Goal: Task Accomplishment & Management: Complete application form

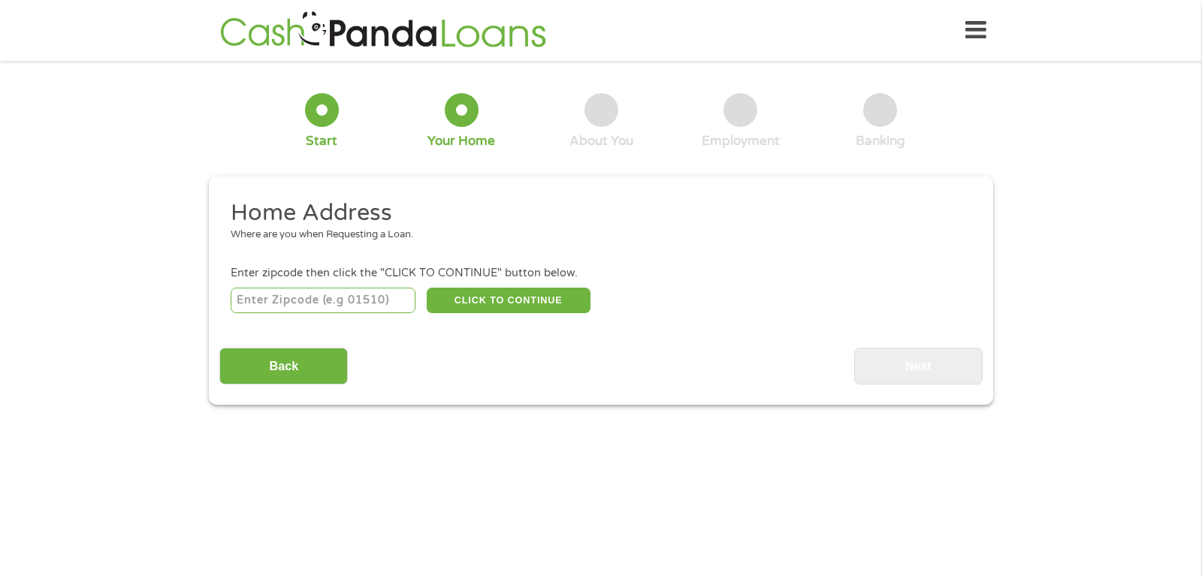
click at [292, 300] on input "number" at bounding box center [324, 301] width 186 height 26
type input "29108"
click at [568, 309] on button "CLICK TO CONTINUE" at bounding box center [509, 301] width 164 height 26
type input "29108"
type input "[PERSON_NAME]"
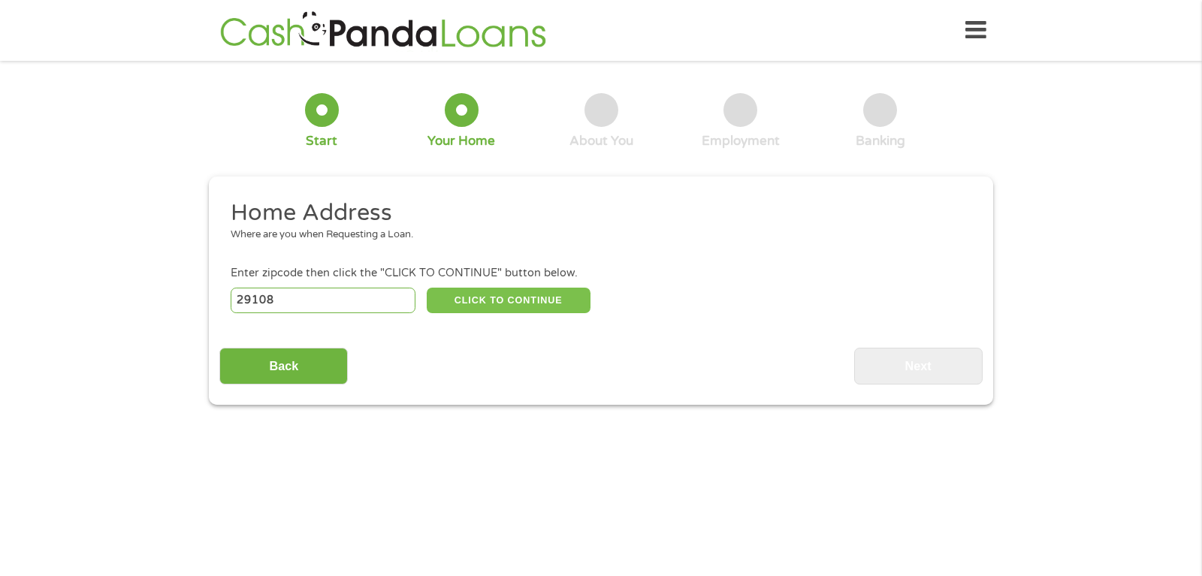
select select "[US_STATE]"
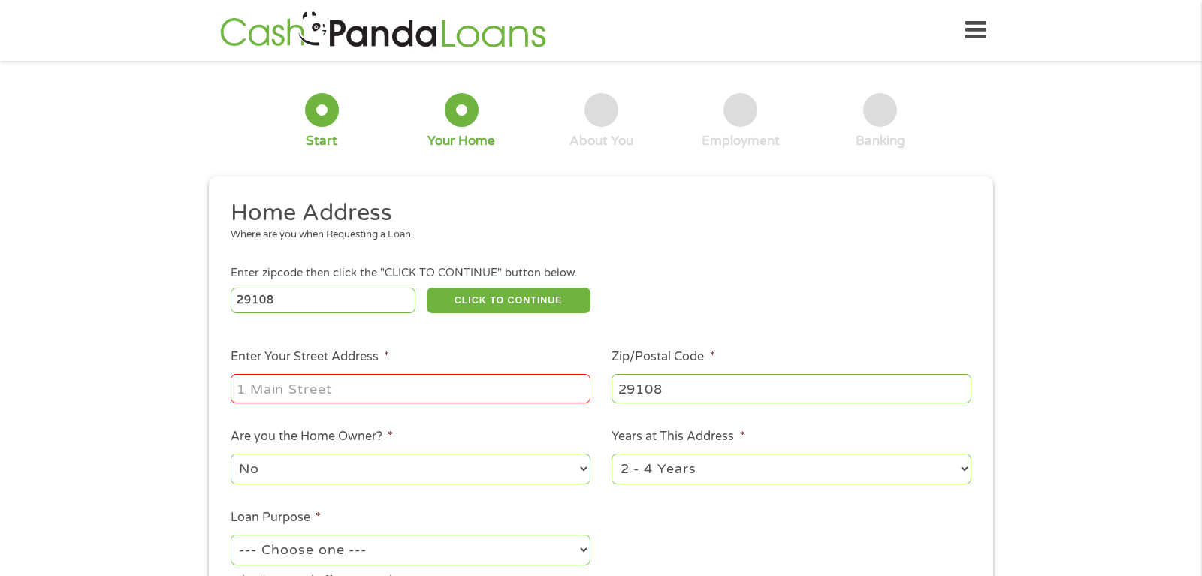
click at [302, 395] on input "Enter Your Street Address *" at bounding box center [411, 388] width 360 height 29
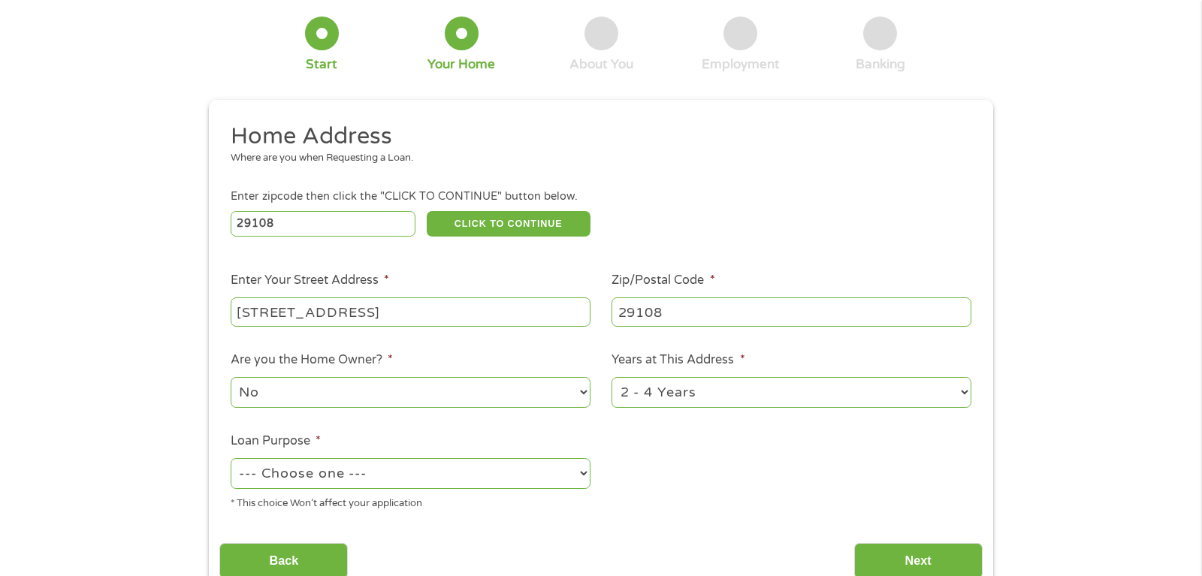
type input "[STREET_ADDRESS]"
click at [231, 377] on select "No Yes" at bounding box center [411, 392] width 360 height 31
click at [374, 402] on select "No Yes" at bounding box center [411, 392] width 360 height 31
click at [612, 377] on select "1 Year or less 1 - 2 Years 2 - 4 Years Over 4 Years" at bounding box center [792, 392] width 360 height 31
select select "60months"
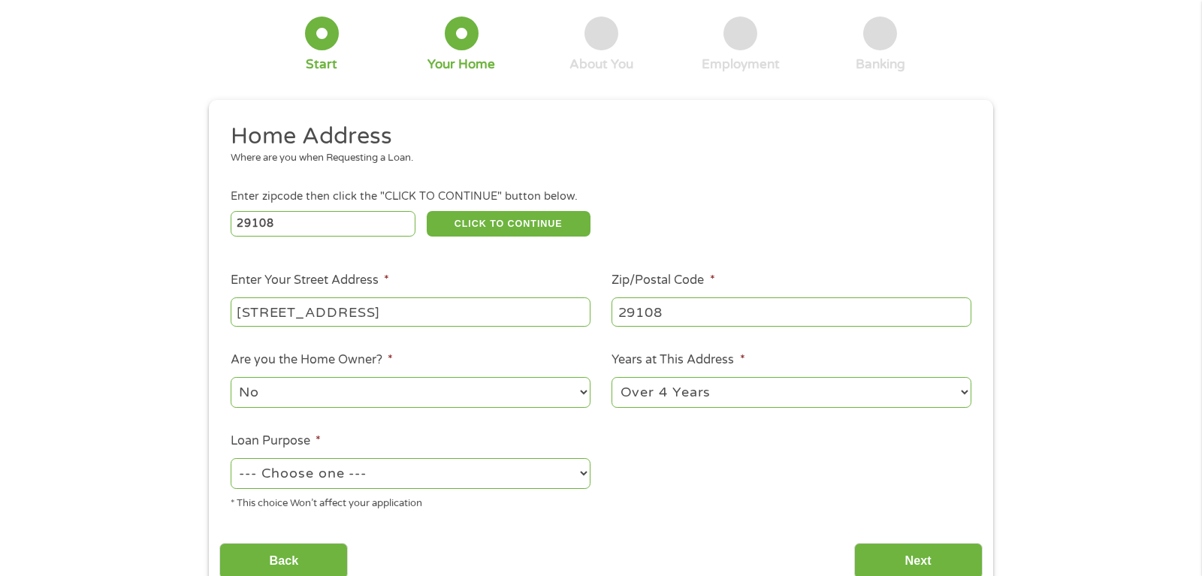
click option "Over 4 Years" at bounding box center [0, 0] width 0 height 0
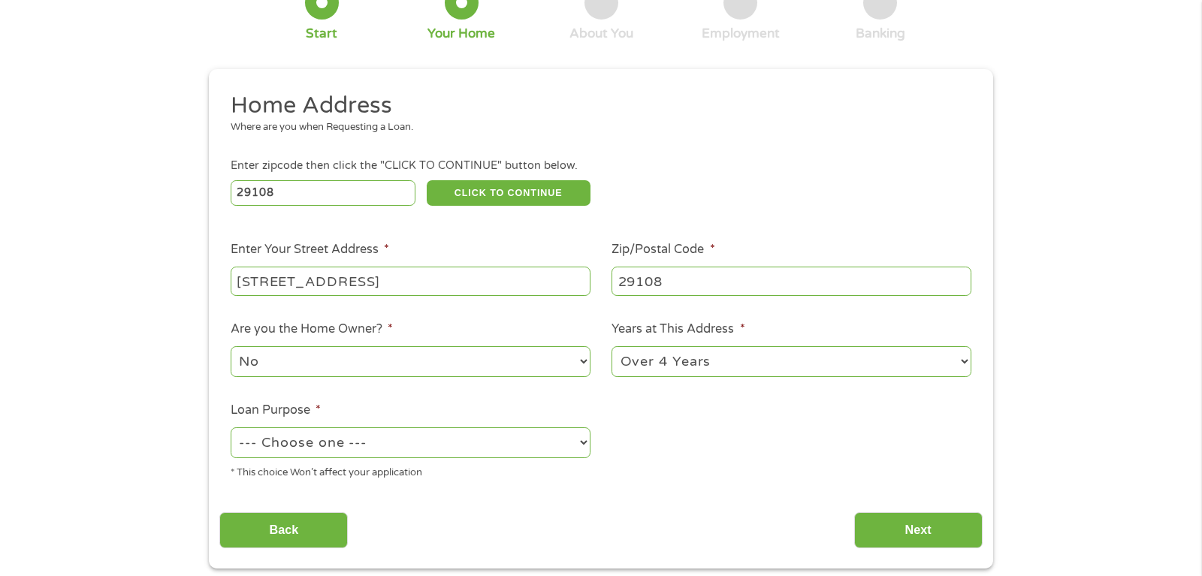
scroll to position [153, 0]
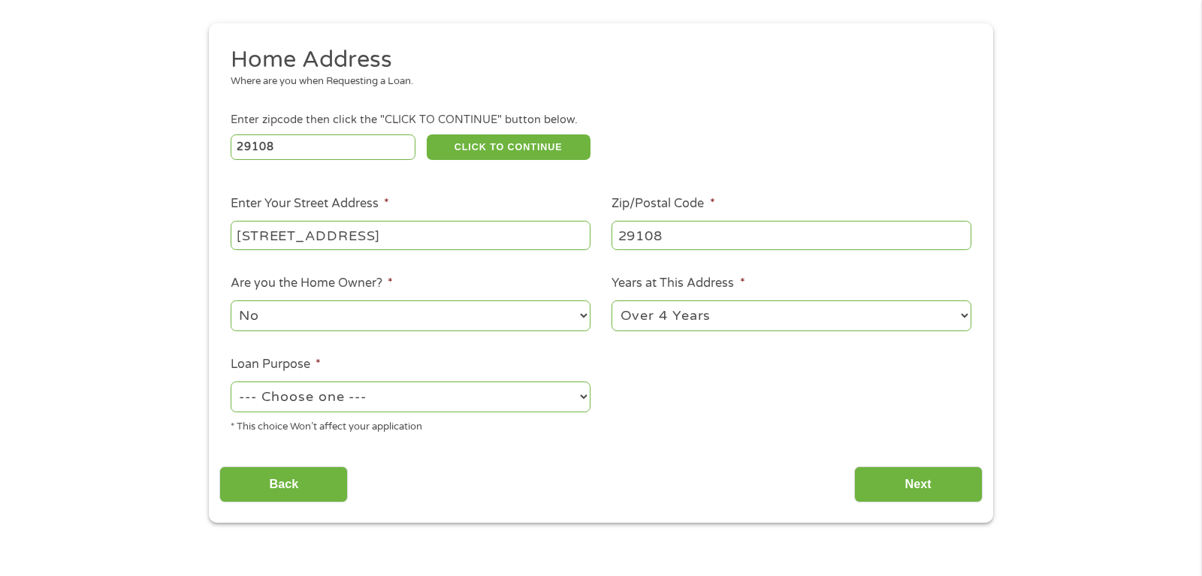
click at [231, 382] on select "--- Choose one --- Pay Bills Debt Consolidation Home Improvement Major Purchase…" at bounding box center [411, 397] width 360 height 31
select select "paybills"
click option "Pay Bills" at bounding box center [0, 0] width 0 height 0
click at [298, 471] on input "Back" at bounding box center [283, 485] width 128 height 37
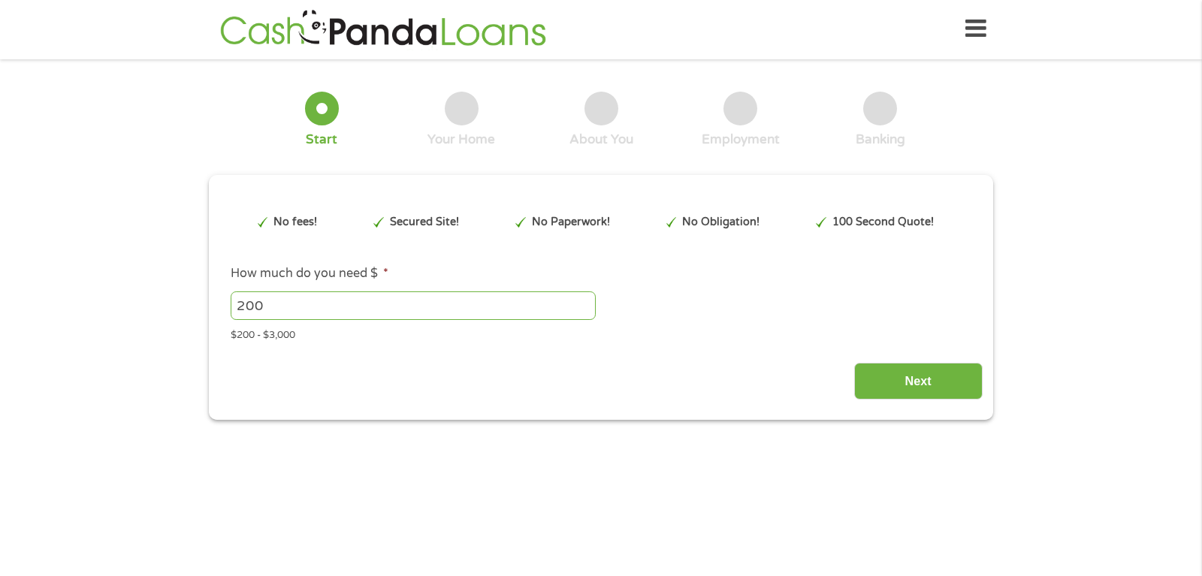
scroll to position [0, 0]
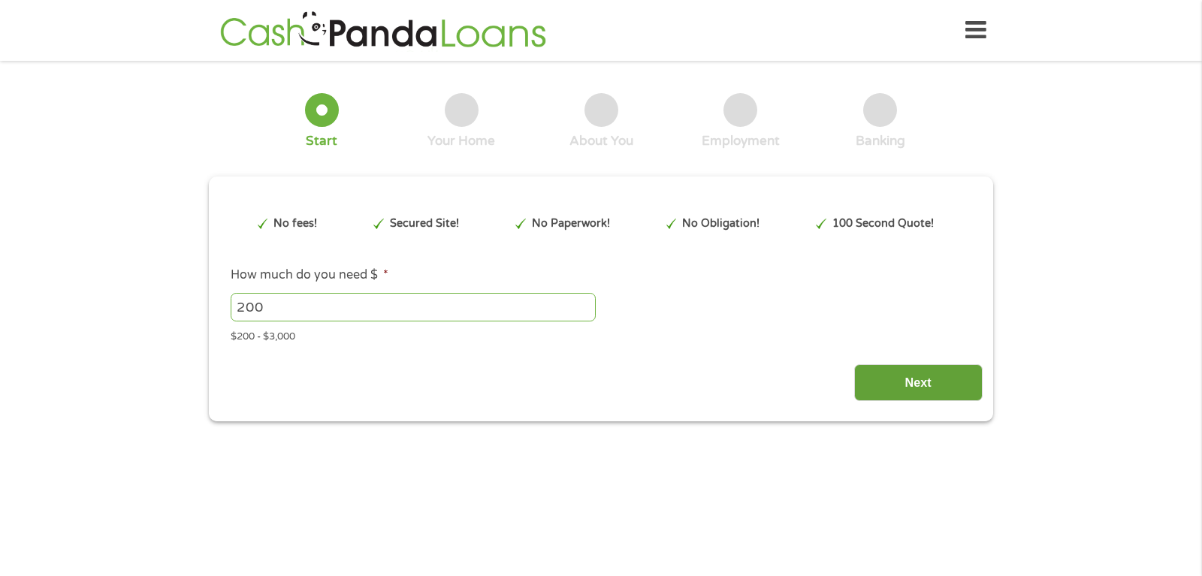
click at [938, 379] on input "Next" at bounding box center [918, 382] width 128 height 37
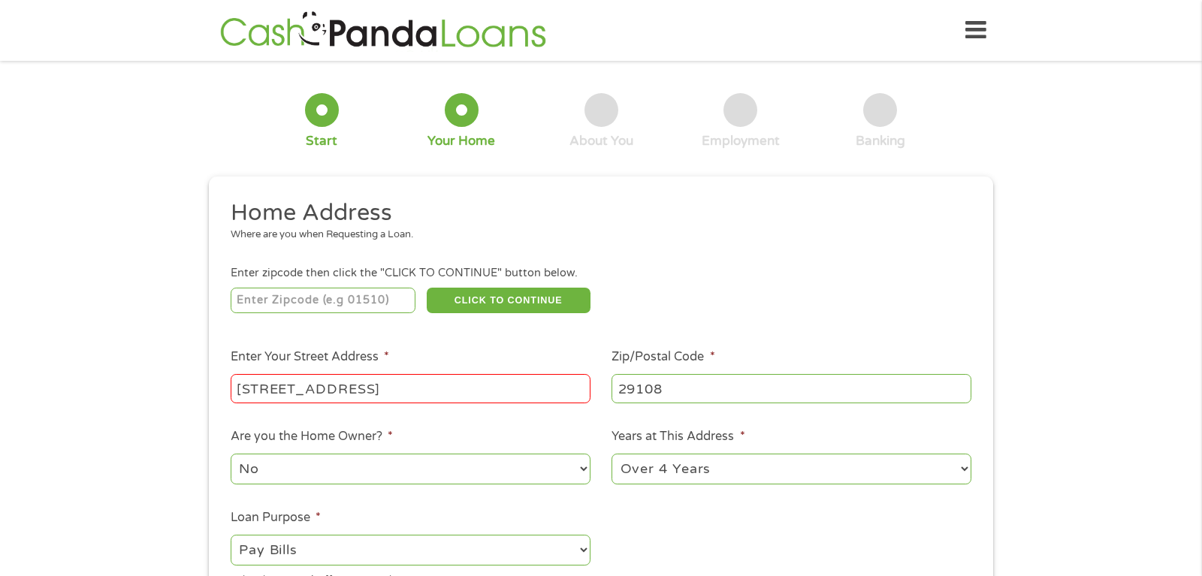
scroll to position [153, 0]
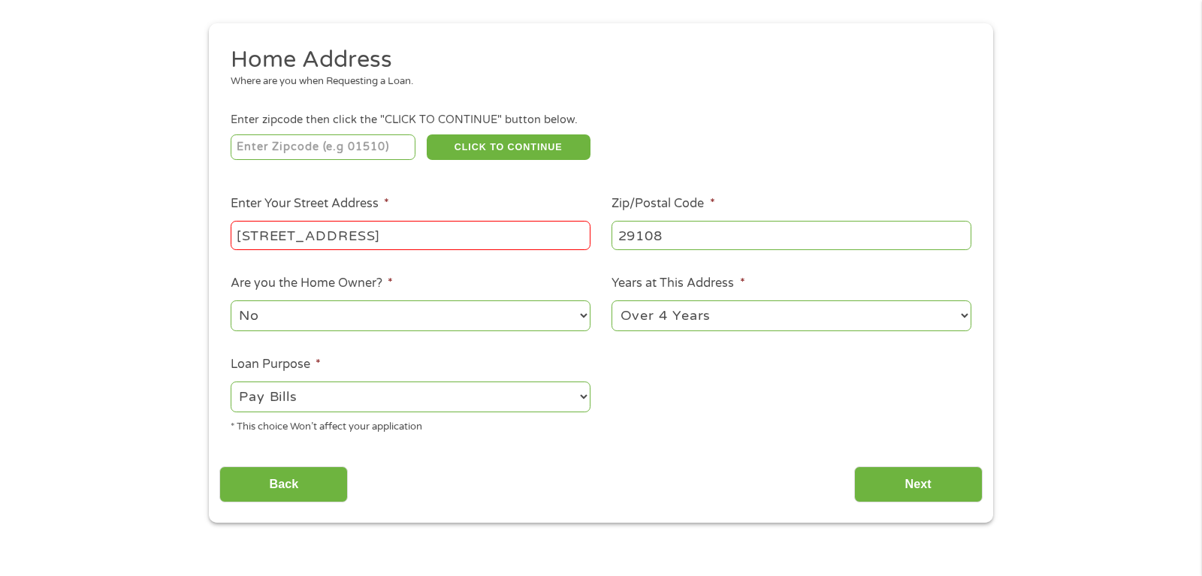
click at [495, 252] on div "[STREET_ADDRESS]" at bounding box center [411, 236] width 360 height 35
click at [507, 242] on input "[STREET_ADDRESS]" at bounding box center [411, 235] width 360 height 29
click at [909, 491] on input "Next" at bounding box center [918, 485] width 128 height 37
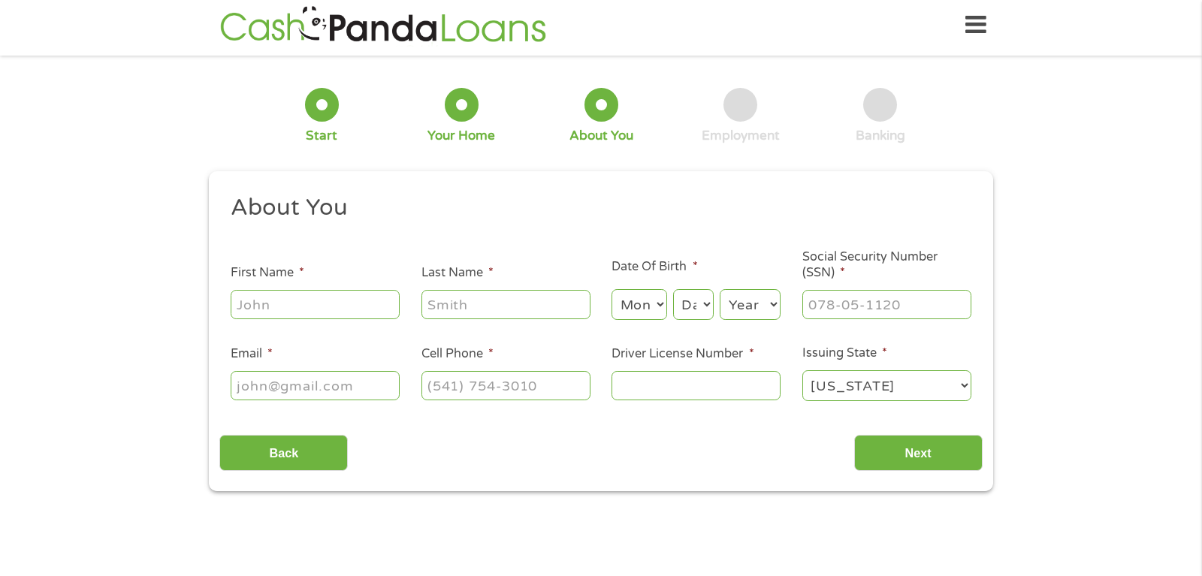
scroll to position [0, 0]
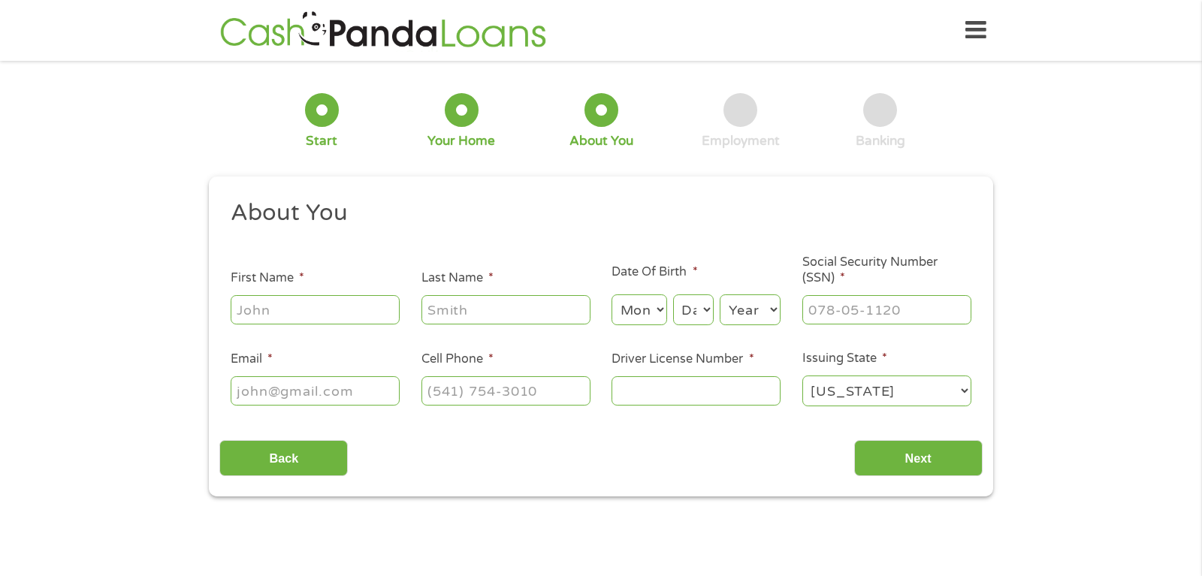
click at [325, 296] on div at bounding box center [315, 310] width 169 height 35
click at [332, 307] on input "First Name *" at bounding box center [315, 309] width 169 height 29
click at [225, 245] on ul "About You This field is hidden when viewing the form Title * --- Choose one ---…" at bounding box center [600, 309] width 763 height 222
click at [344, 295] on div at bounding box center [315, 310] width 169 height 35
click at [340, 299] on input "First Name *" at bounding box center [315, 309] width 169 height 29
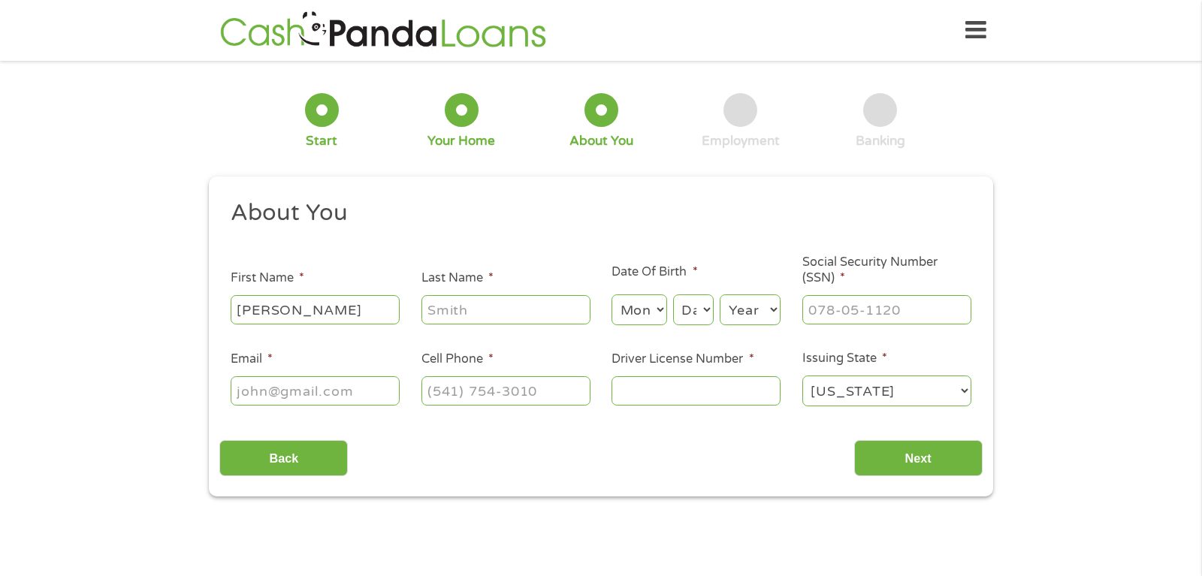
type input "[PERSON_NAME]"
type input "V"
type input "[PERSON_NAME]"
click at [612, 295] on select "Month 1 2 3 4 5 6 7 8 9 10 11 12" at bounding box center [639, 310] width 55 height 31
select select "9"
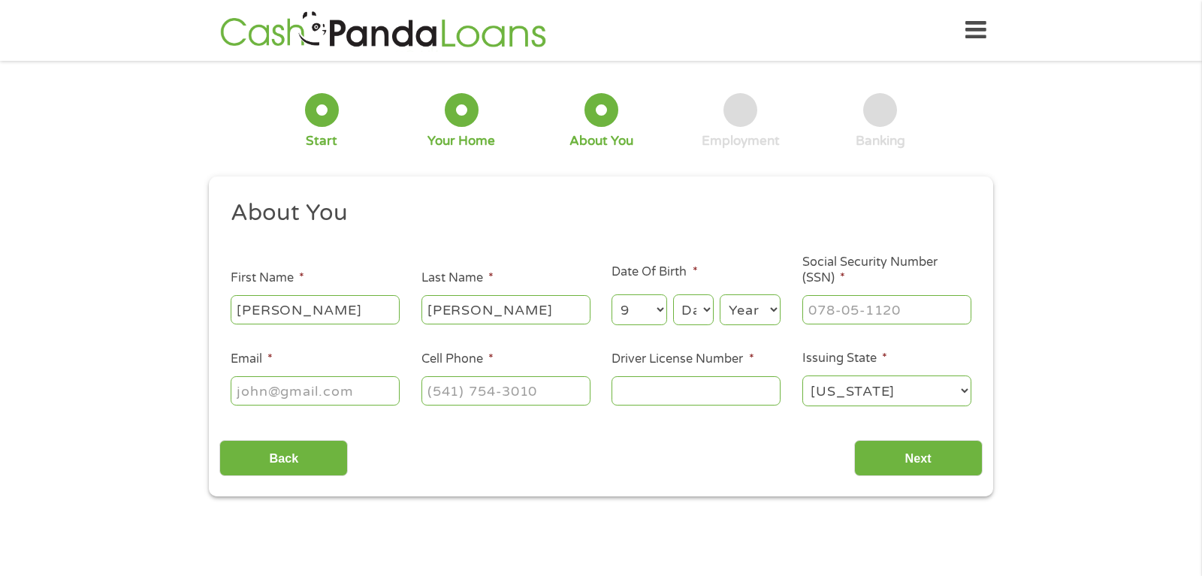
click option "9" at bounding box center [0, 0] width 0 height 0
click at [696, 284] on li "Date Of Birth * Month Month 1 2 3 4 5 6 7 8 9 10 11 12 Day Day 1 2 3 4 5 6 7 8 …" at bounding box center [696, 295] width 191 height 65
click at [673, 295] on select "Day 1 2 3 4 5 6 7 8 9 10 11 12 13 14 15 16 17 18 19 20 21 22 23 24 25 26 27 28 …" at bounding box center [693, 310] width 41 height 31
select select "5"
click option "5" at bounding box center [0, 0] width 0 height 0
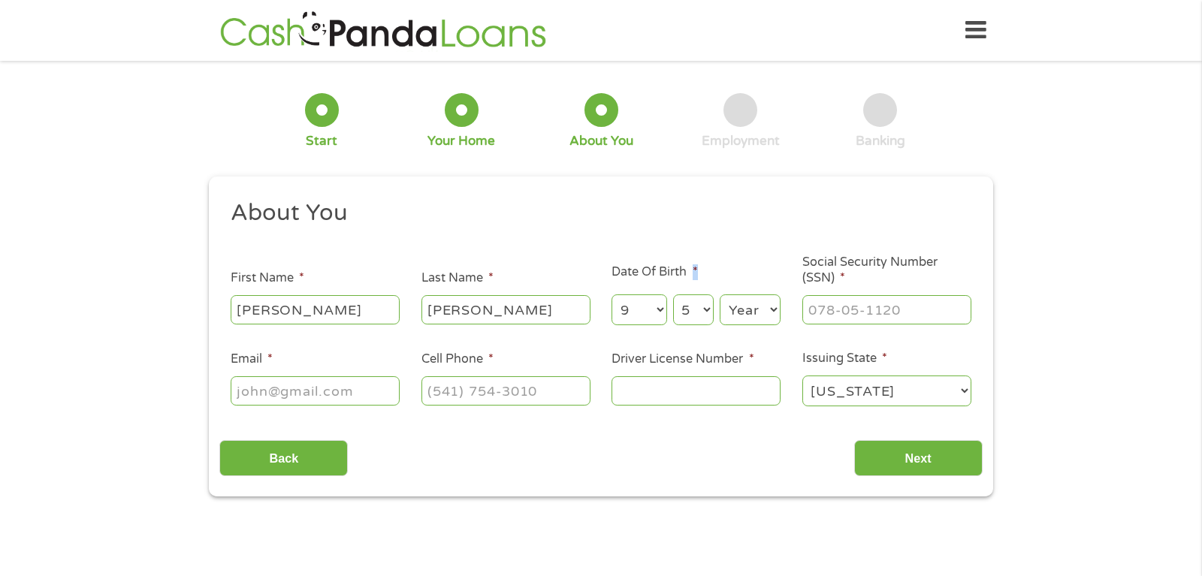
click at [720, 295] on select "Year [DATE] 2006 2005 2004 2003 2002 2001 2000 1999 1998 1997 1996 1995 1994 19…" at bounding box center [750, 310] width 61 height 31
select select "1986"
click option "1986" at bounding box center [0, 0] width 0 height 0
click at [833, 299] on input "___-__-____" at bounding box center [887, 309] width 169 height 29
type input "351-76-9968"
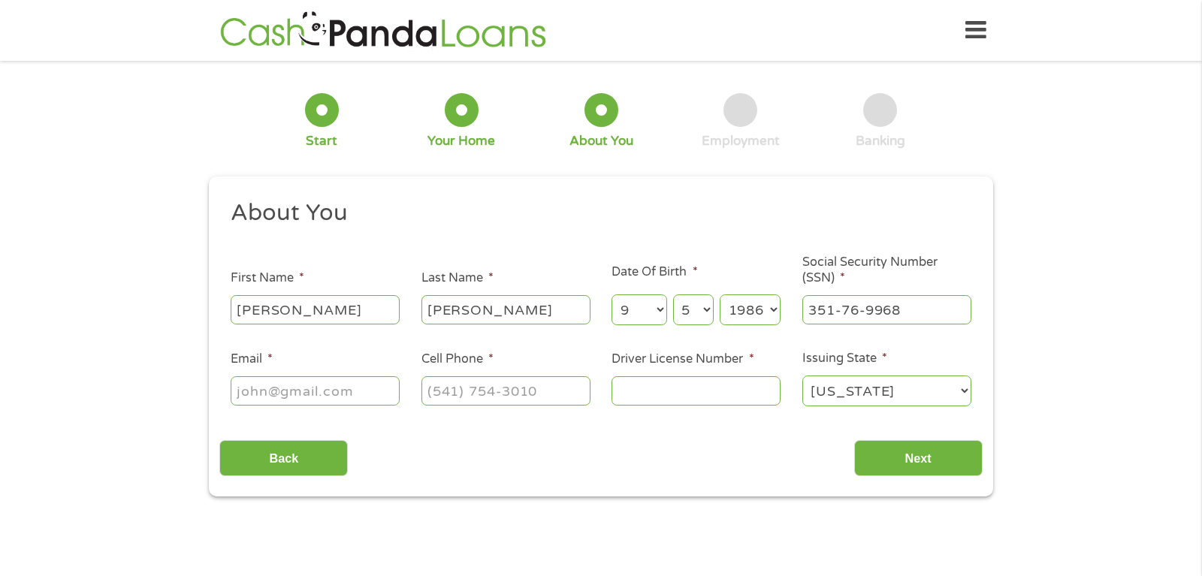
click at [289, 411] on ul "About You This field is hidden when viewing the form Title * --- Choose one ---…" at bounding box center [600, 309] width 763 height 222
click at [292, 404] on input "Email *" at bounding box center [315, 390] width 169 height 29
type input "[EMAIL_ADDRESS][DOMAIN_NAME]"
type input "[PHONE_NUMBER]"
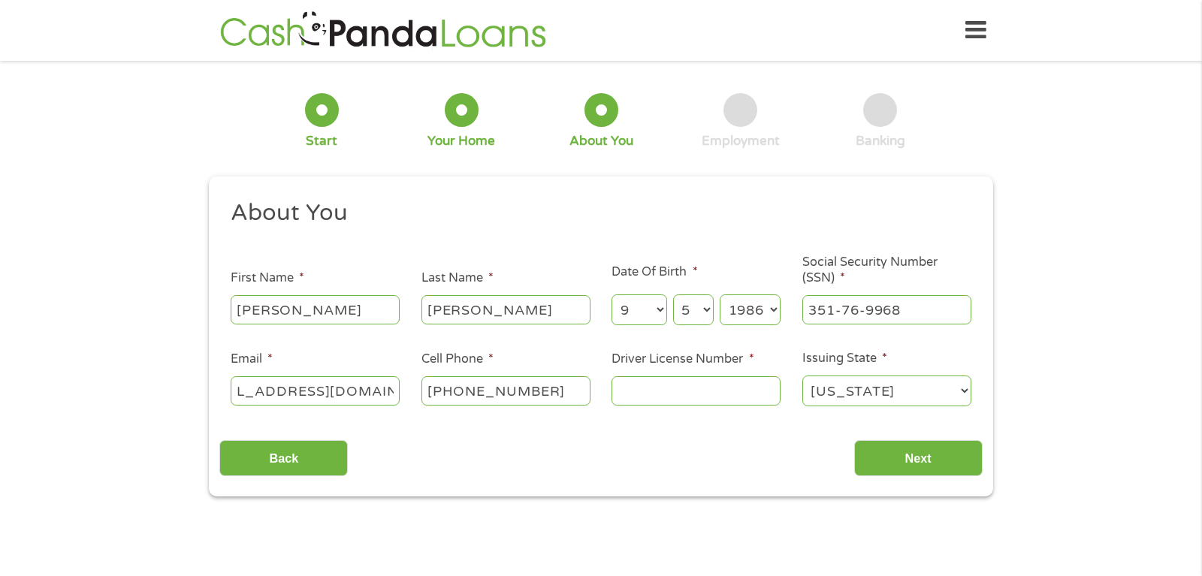
click at [626, 391] on input "Driver License Number *" at bounding box center [696, 390] width 169 height 29
type input "101313507"
click at [921, 467] on input "Next" at bounding box center [918, 458] width 128 height 37
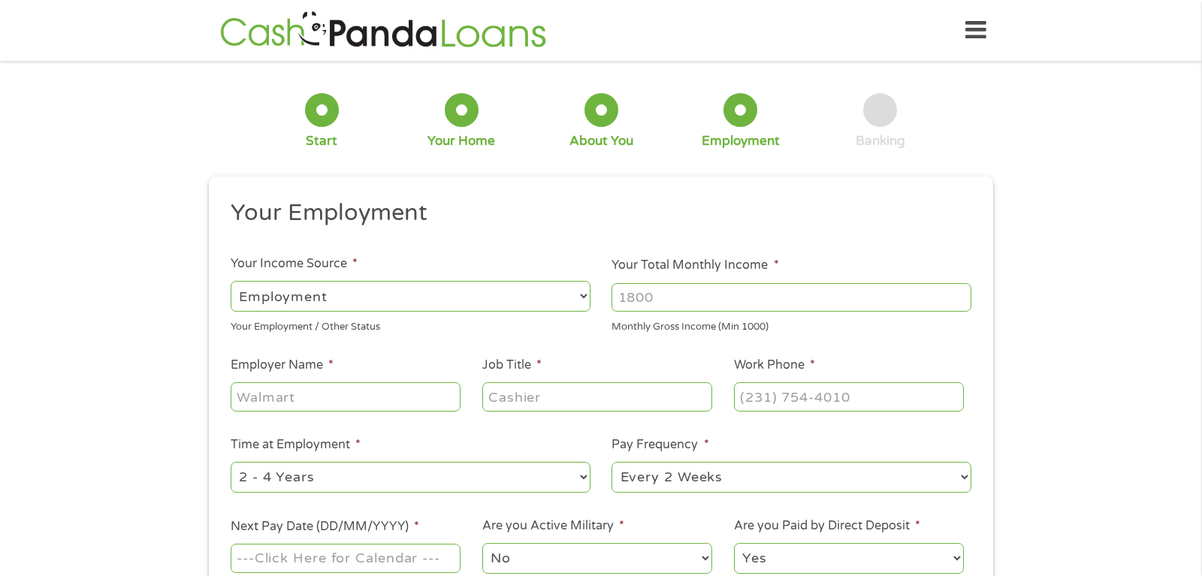
click at [696, 294] on input "Your Total Monthly Income *" at bounding box center [792, 297] width 360 height 29
type input "1800"
click at [231, 462] on select "--- Choose one --- 1 Year or less 1 - 2 Years 2 - 4 Years Over 4 Years" at bounding box center [411, 477] width 360 height 31
drag, startPoint x: 358, startPoint y: 484, endPoint x: 223, endPoint y: 402, distance: 157.5
click at [192, 402] on div "1 Start 2 Your Home 3 About You 4 Employment 5 Banking 6 This field is hidden w…" at bounding box center [601, 367] width 1202 height 593
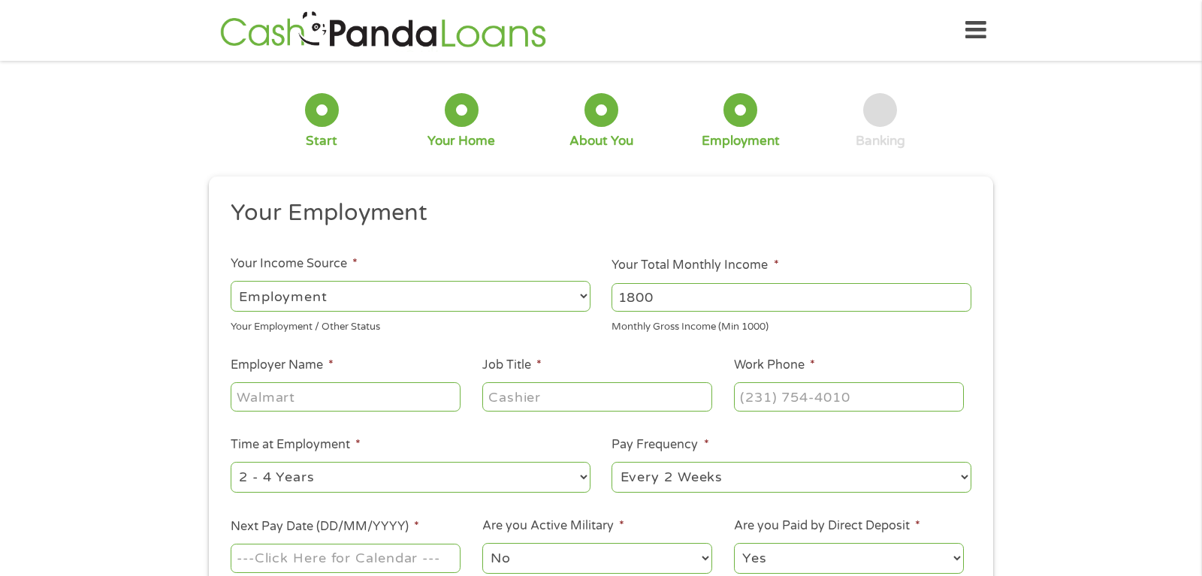
click at [552, 395] on input "Job Title *" at bounding box center [597, 396] width 230 height 29
type input "Sales associate"
click at [760, 396] on input "(___) ___-____" at bounding box center [849, 396] width 230 height 29
type input "[PHONE_NUMBER]"
click at [231, 281] on select "--- Choose one --- Employment [DEMOGRAPHIC_DATA] Benefits" at bounding box center [411, 296] width 360 height 31
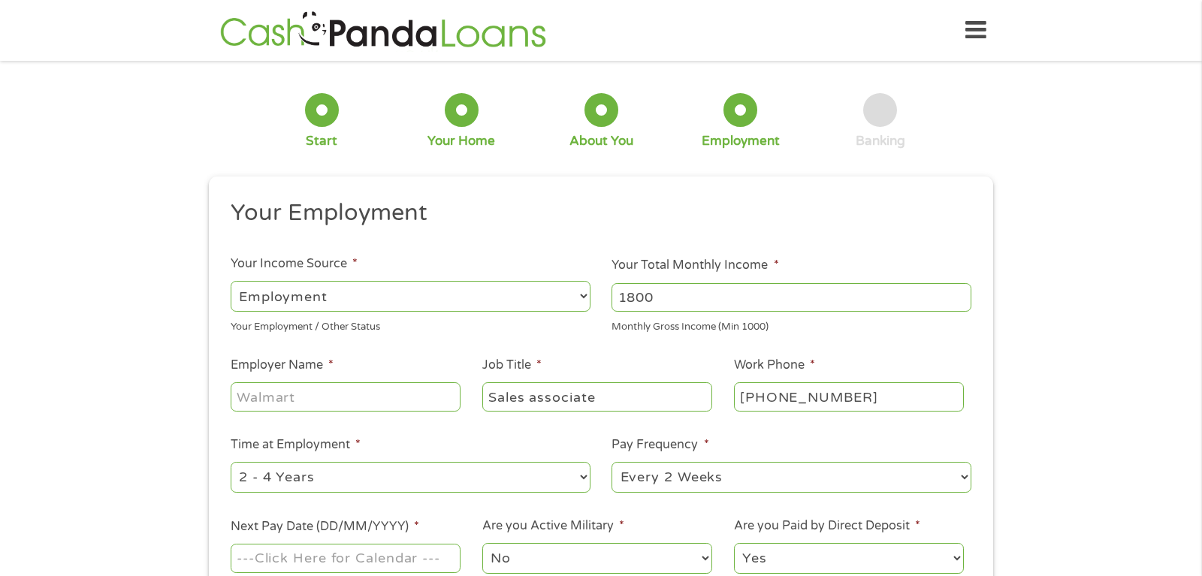
click option "Employment" at bounding box center [0, 0] width 0 height 0
click at [325, 407] on input "Employer Name *" at bounding box center [346, 396] width 230 height 29
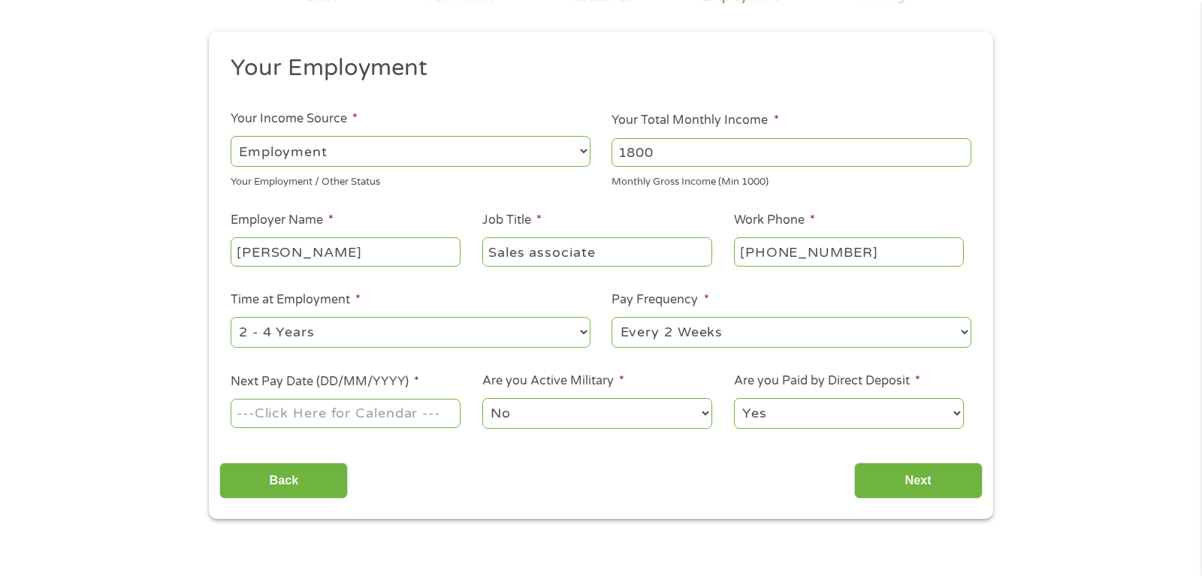
scroll to position [153, 0]
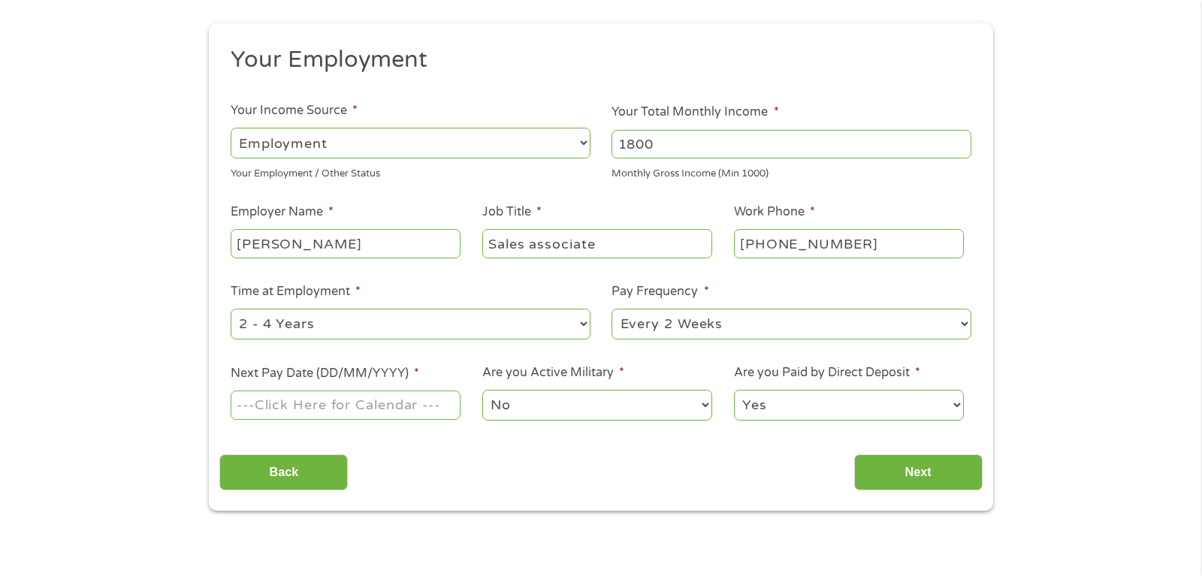
type input "[PERSON_NAME]"
click at [401, 398] on input "Next Pay Date (DD/MM/YYYY) *" at bounding box center [346, 405] width 230 height 29
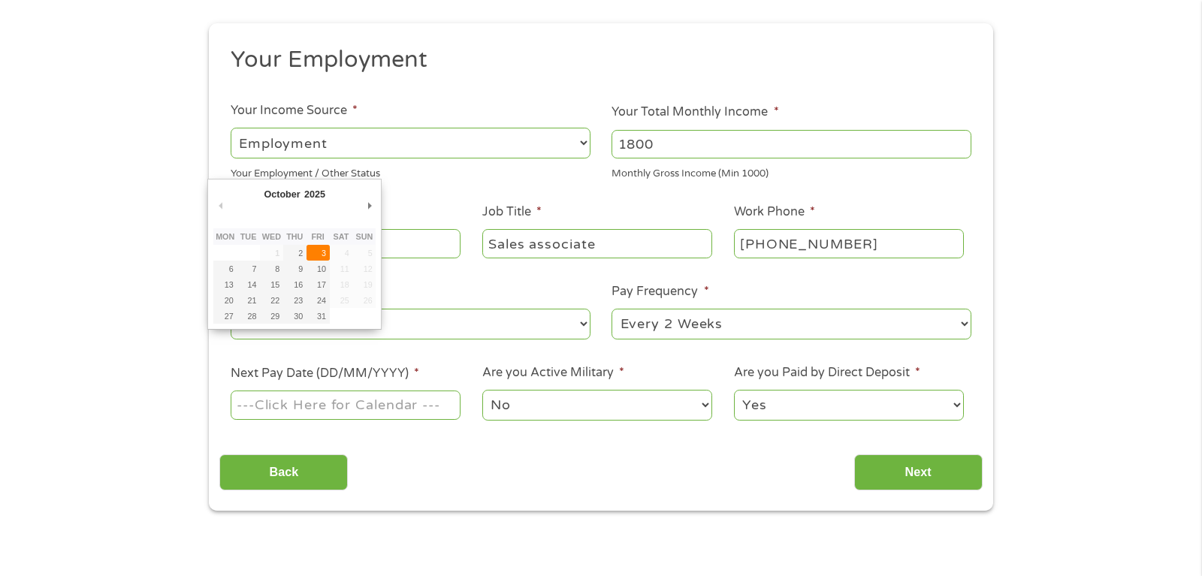
type input "[DATE]"
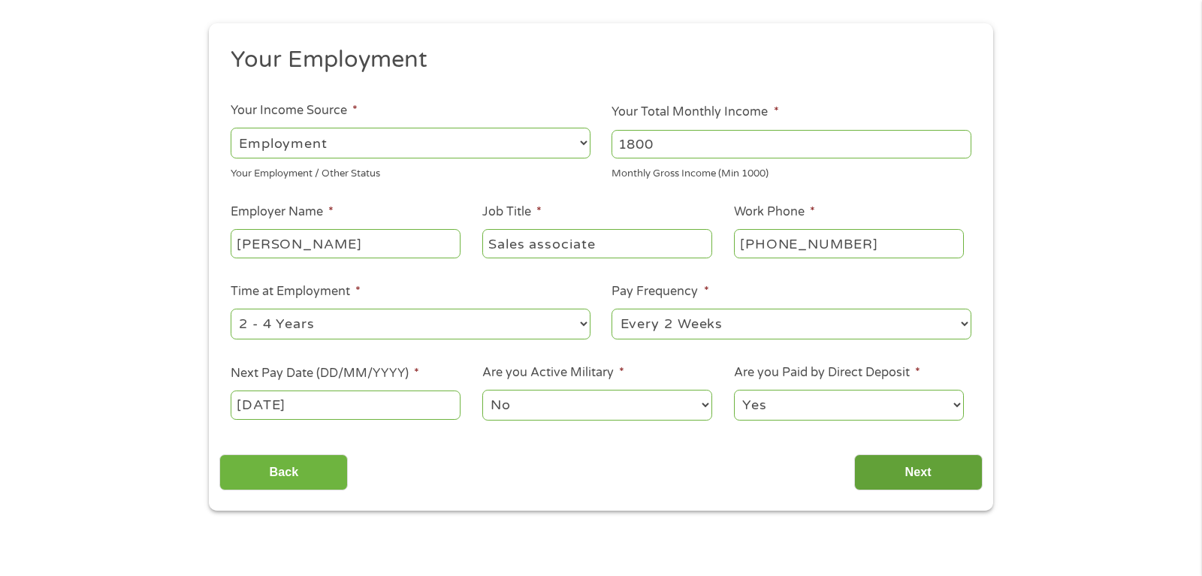
click at [935, 460] on input "Next" at bounding box center [918, 473] width 128 height 37
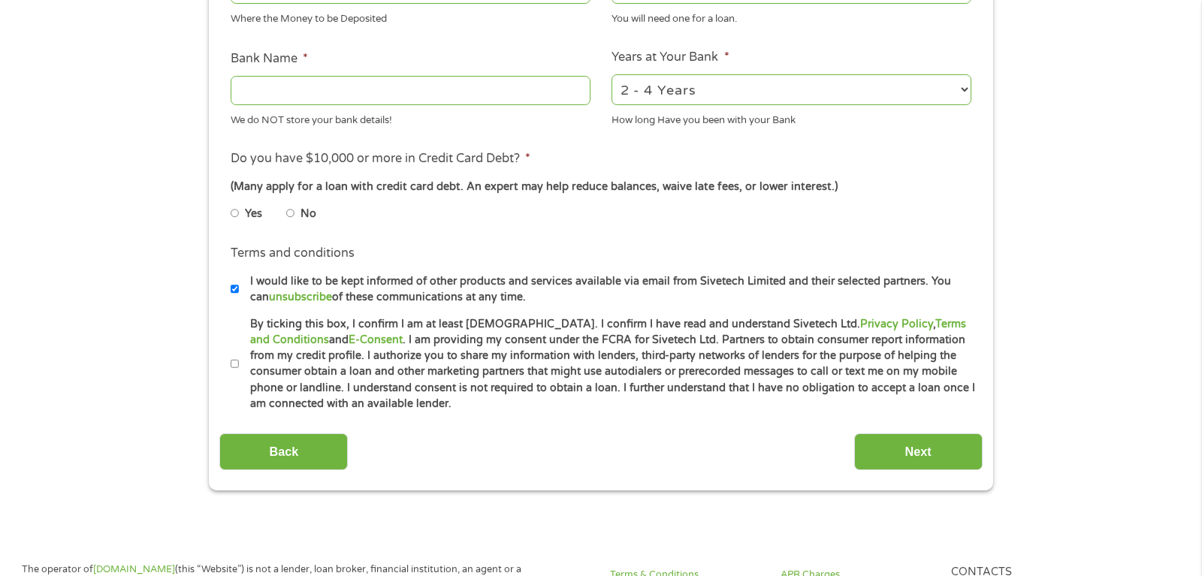
scroll to position [537, 0]
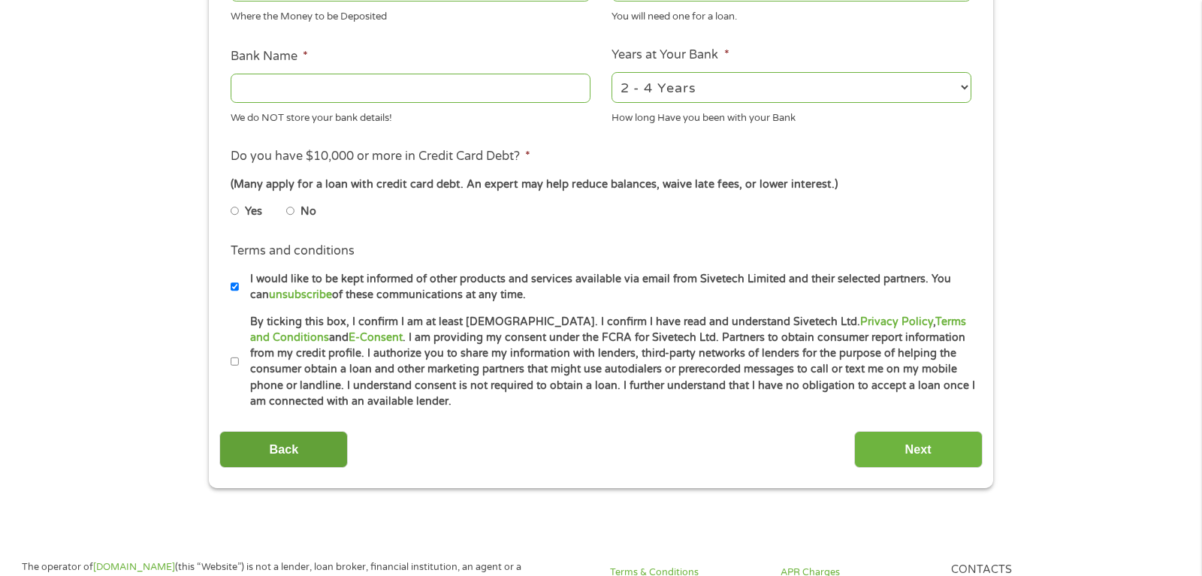
click at [268, 466] on input "Back" at bounding box center [283, 449] width 128 height 37
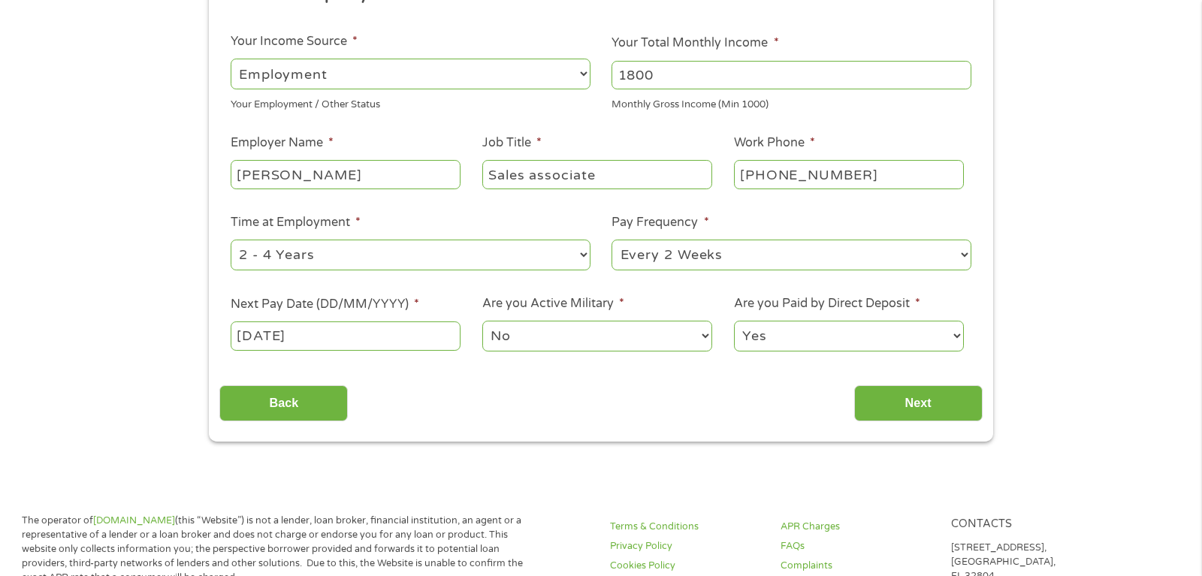
scroll to position [230, 0]
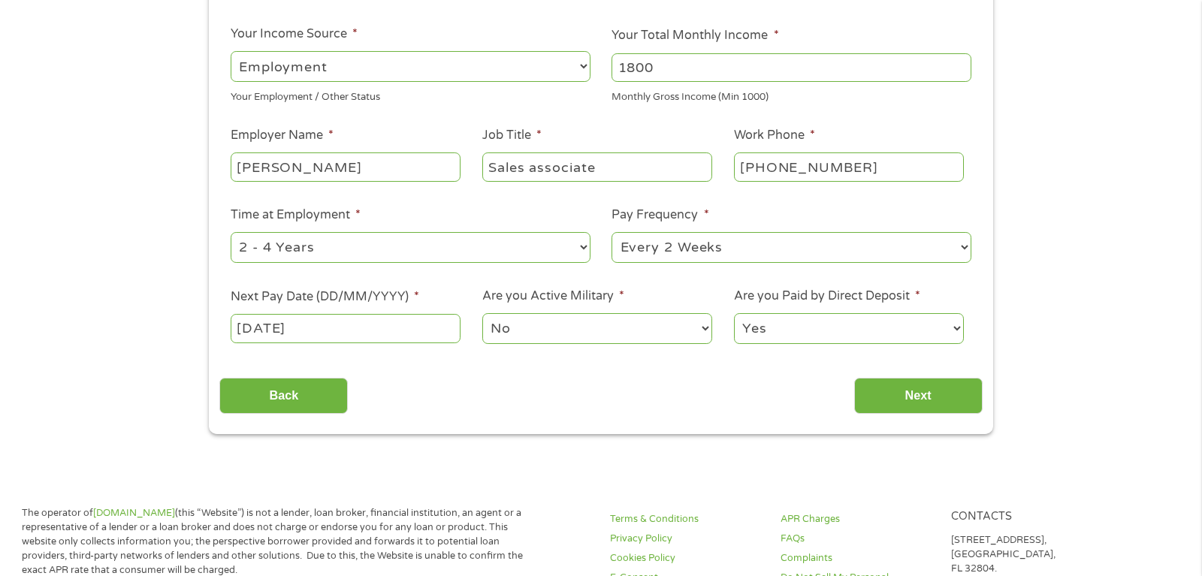
click at [363, 323] on input "[DATE]" at bounding box center [346, 328] width 230 height 29
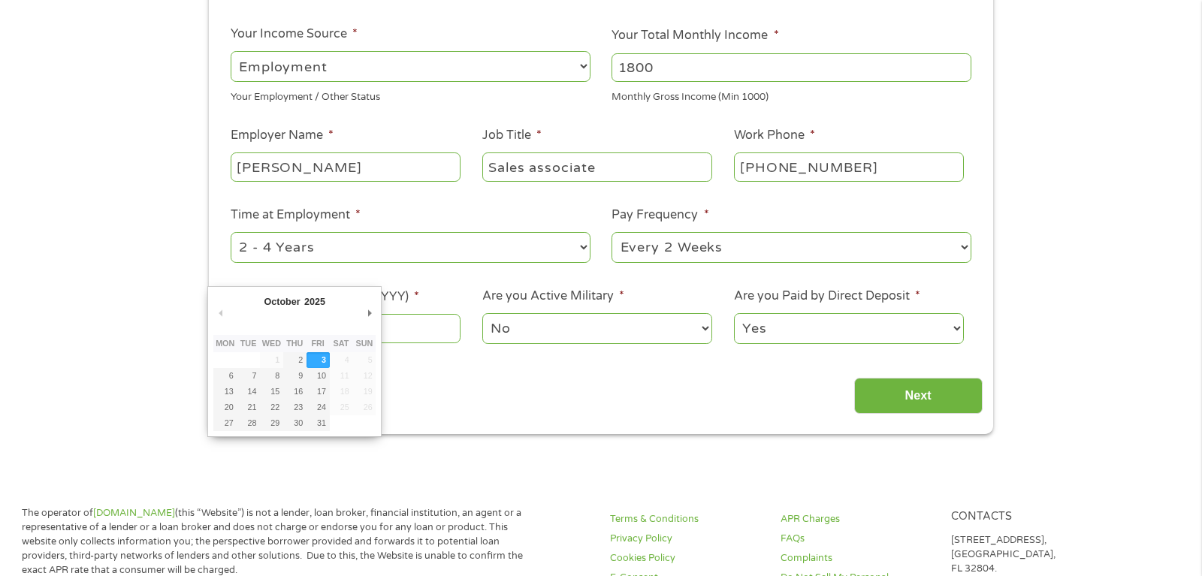
click at [322, 329] on input "[DATE]" at bounding box center [346, 328] width 230 height 29
click at [330, 335] on input "[DATE]" at bounding box center [346, 328] width 230 height 29
click at [309, 337] on input "[DATE]" at bounding box center [346, 328] width 230 height 29
type input "[DATE]"
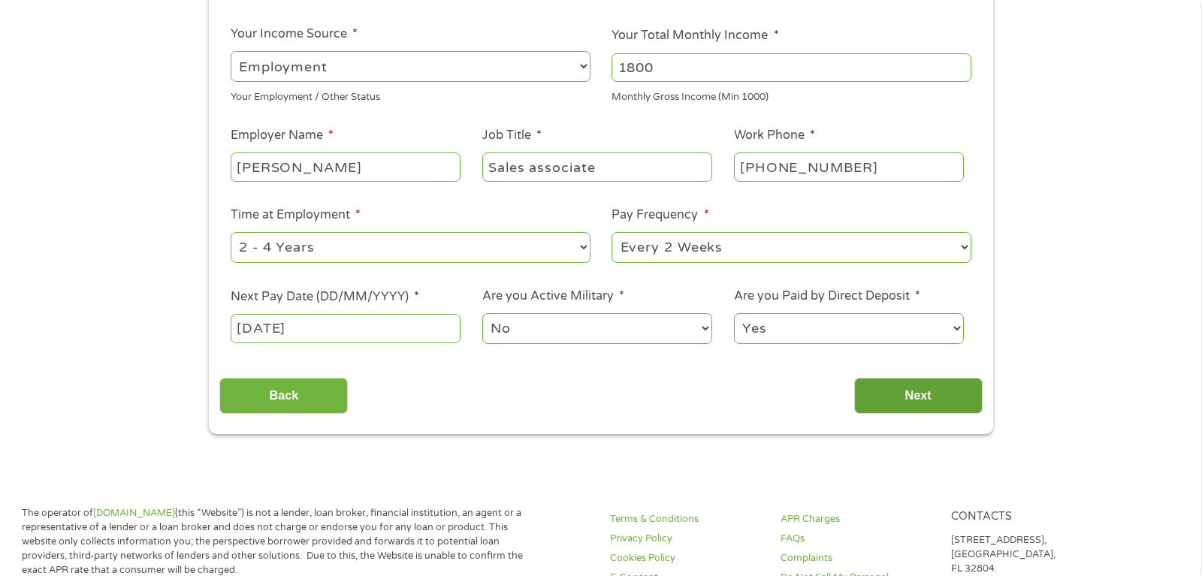
click at [957, 400] on input "Next" at bounding box center [918, 396] width 128 height 37
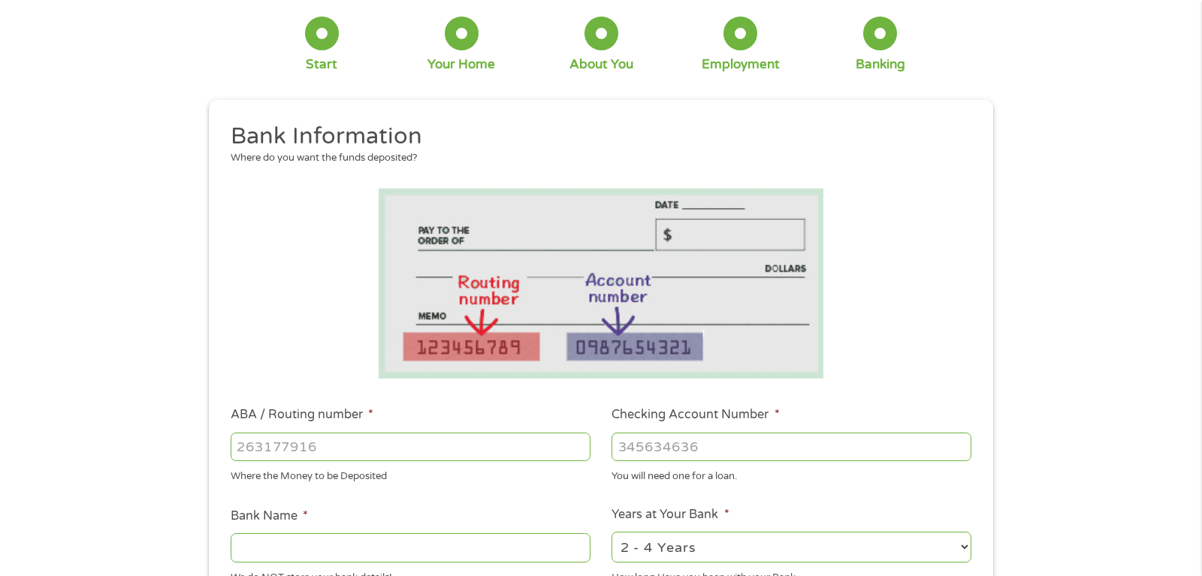
scroll to position [77, 0]
click at [354, 425] on li "ABA / Routing number * Where the Money to be Deposited" at bounding box center [410, 444] width 382 height 78
click at [338, 448] on input "ABA / Routing number *" at bounding box center [411, 446] width 360 height 29
type input "053207766"
type input "[PERSON_NAME] FARGO BANK"
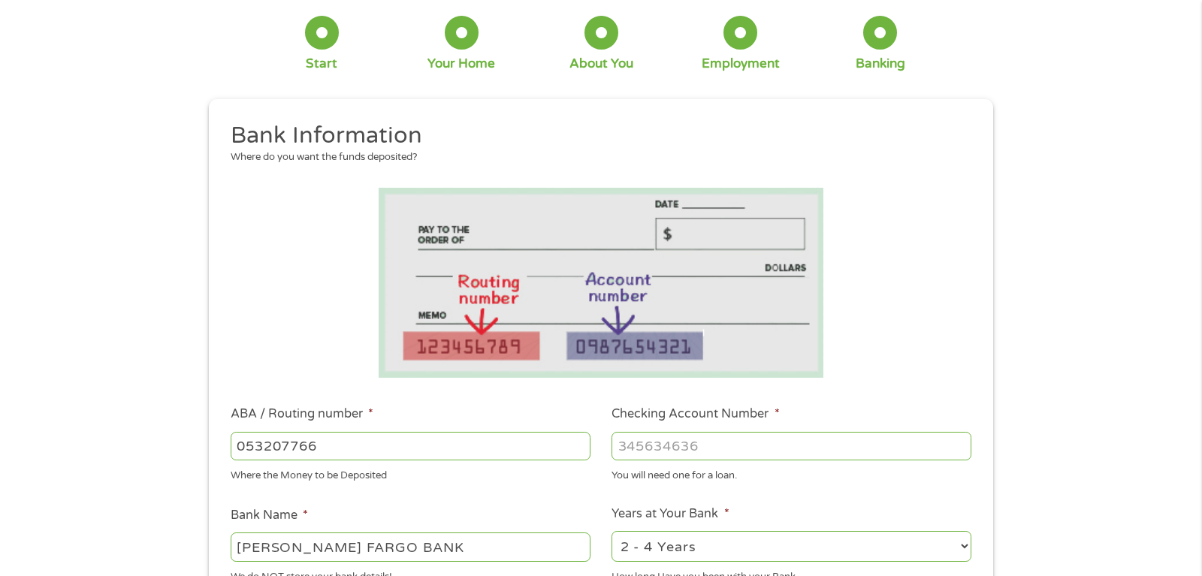
type input "053207766"
click at [718, 447] on input "Checking Account Number *" at bounding box center [792, 446] width 360 height 29
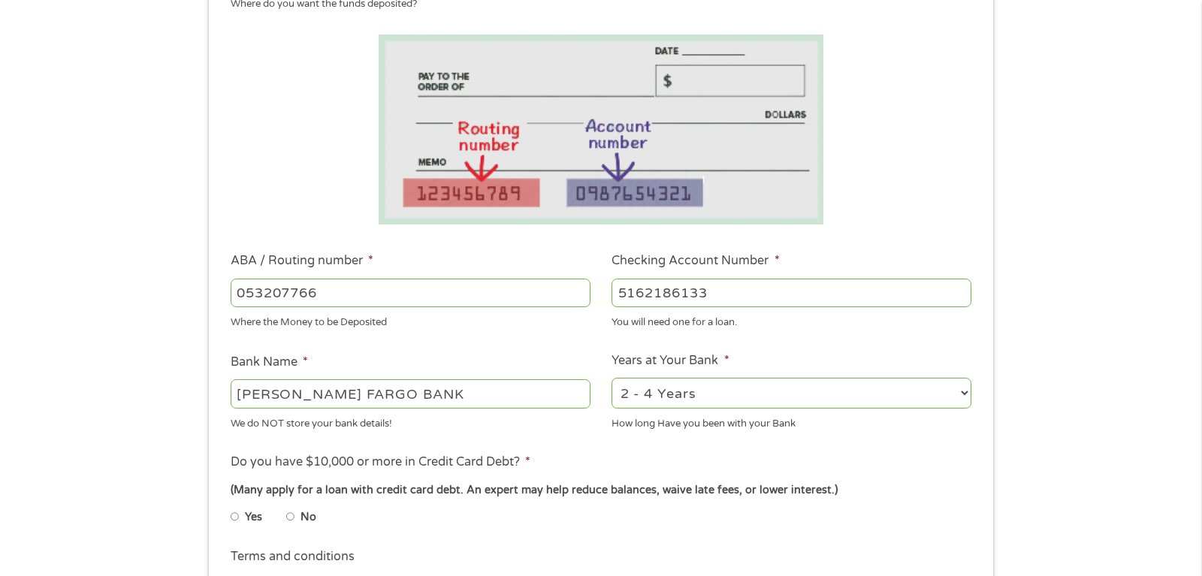
type input "5162186133"
click at [612, 378] on select "2 - 4 Years 6 - 12 Months 1 - 2 Years Over 4 Years" at bounding box center [792, 393] width 360 height 31
select select "60months"
click option "Over 4 Years" at bounding box center [0, 0] width 0 height 0
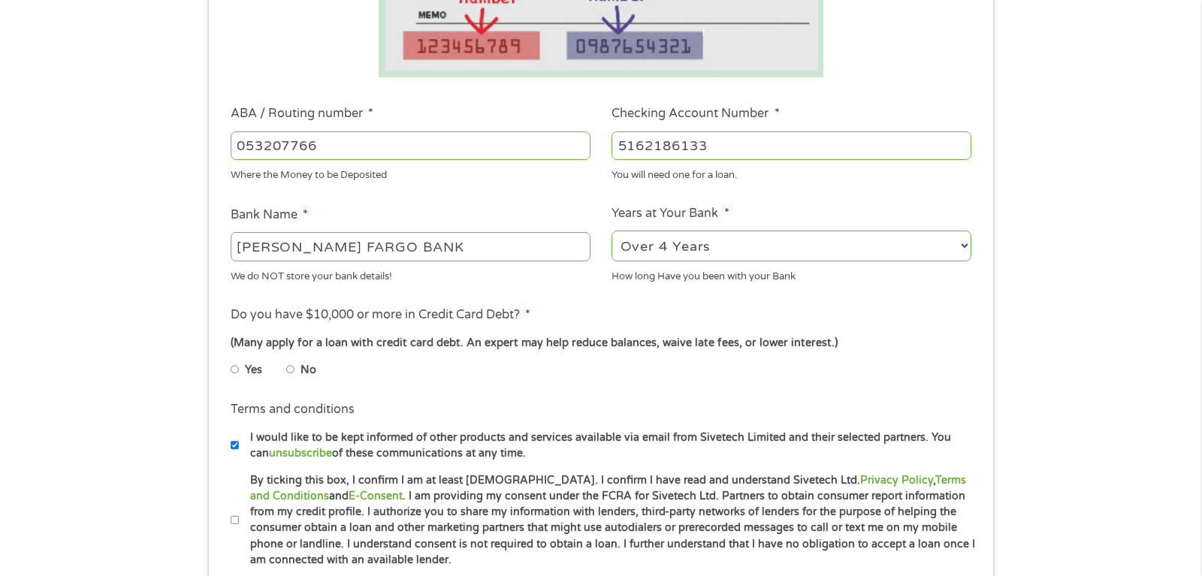
scroll to position [384, 0]
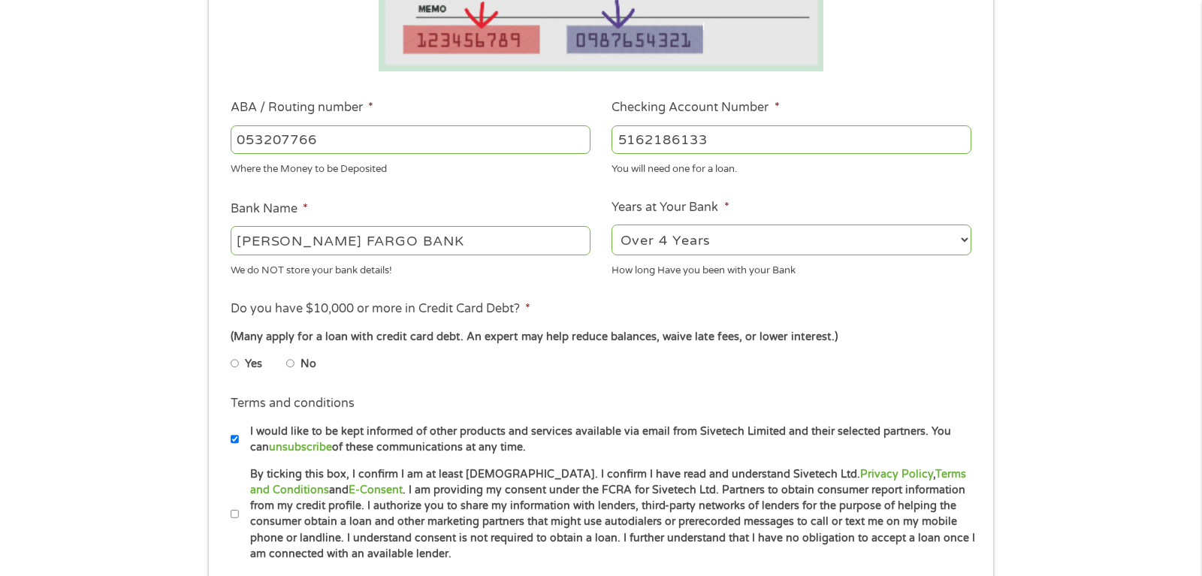
click at [238, 361] on input "Yes" at bounding box center [235, 364] width 9 height 24
radio input "true"
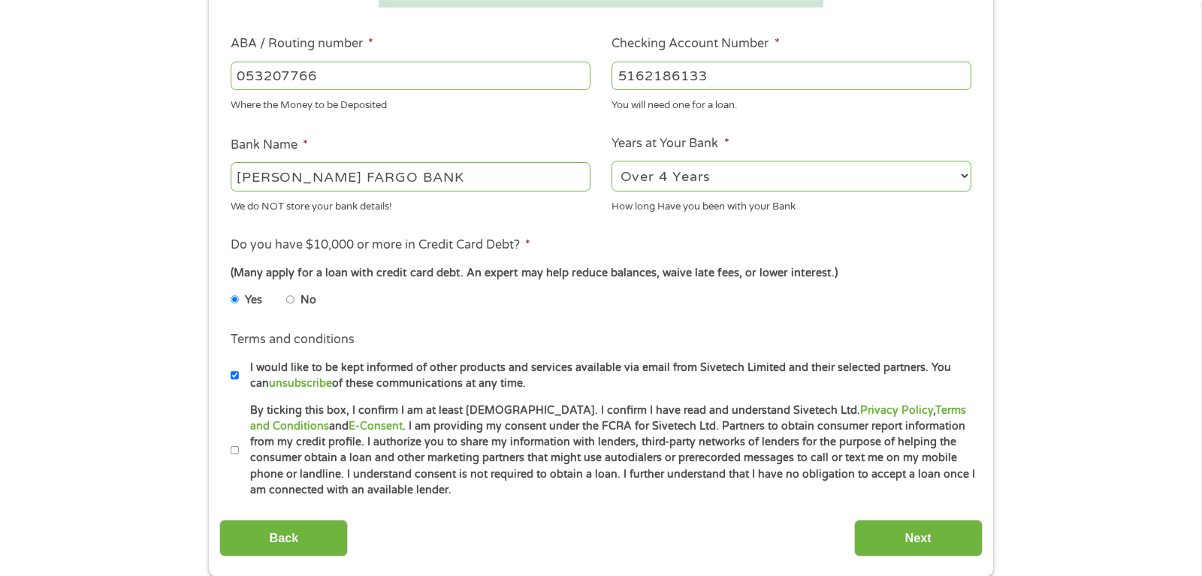
scroll to position [537, 0]
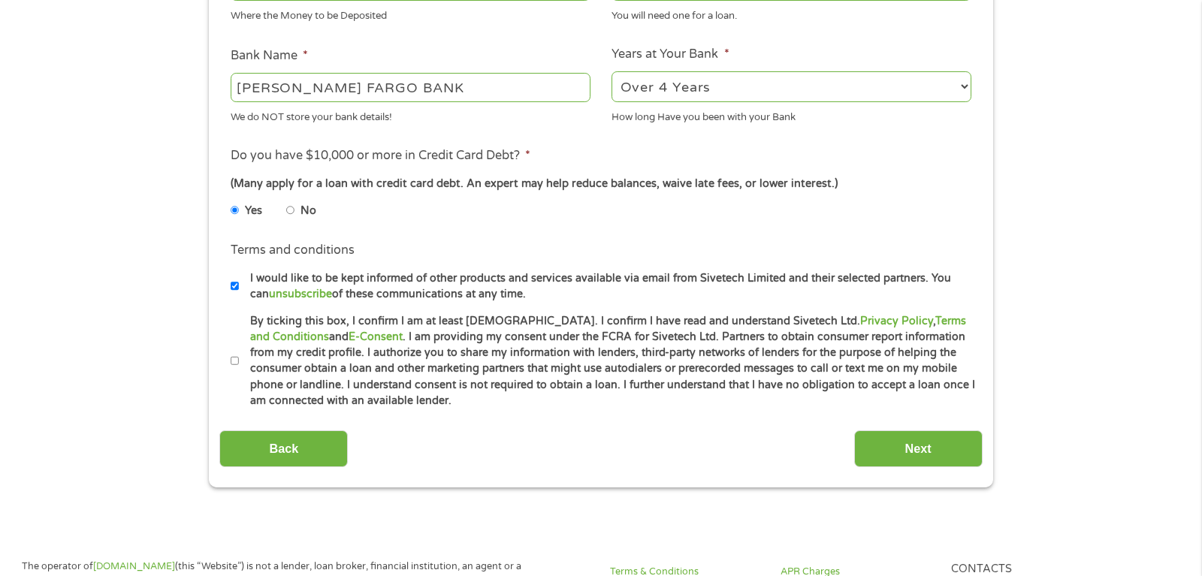
click at [235, 363] on input "By ticking this box, I confirm I am at least [DEMOGRAPHIC_DATA]. I confirm I ha…" at bounding box center [235, 361] width 9 height 24
checkbox input "true"
click at [929, 436] on input "Next" at bounding box center [918, 449] width 128 height 37
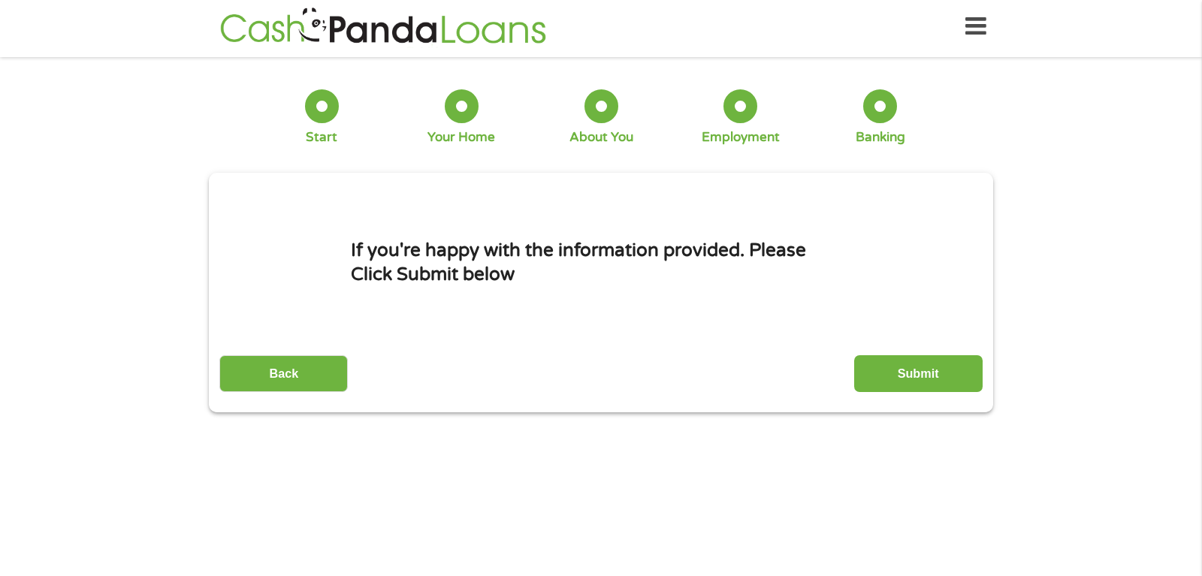
scroll to position [0, 0]
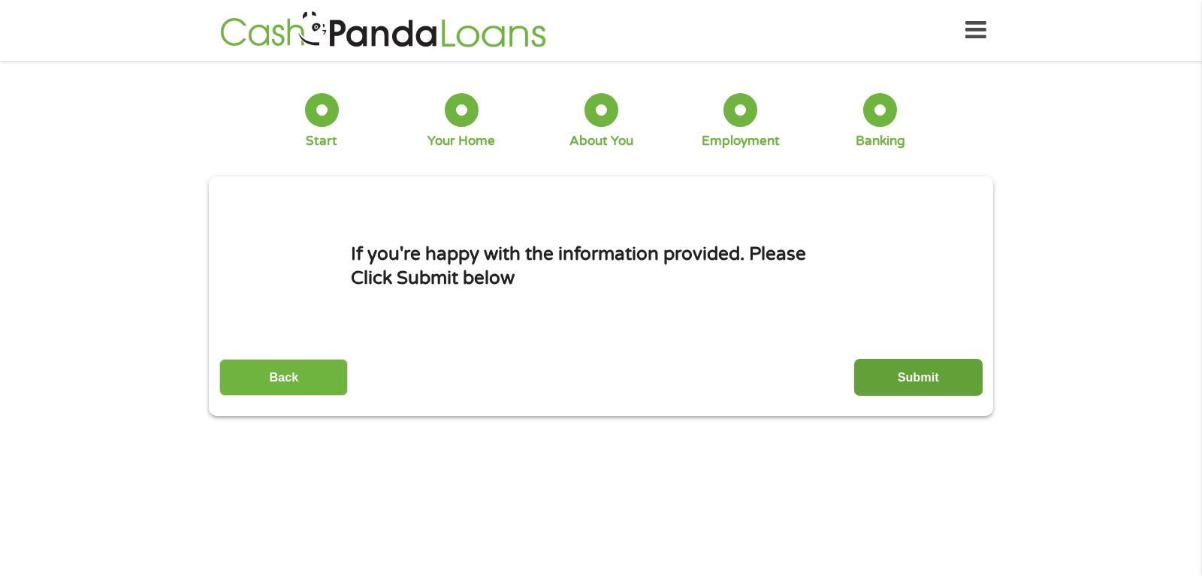
click at [966, 367] on input "Submit" at bounding box center [918, 377] width 128 height 37
